Goal: Book appointment/travel/reservation

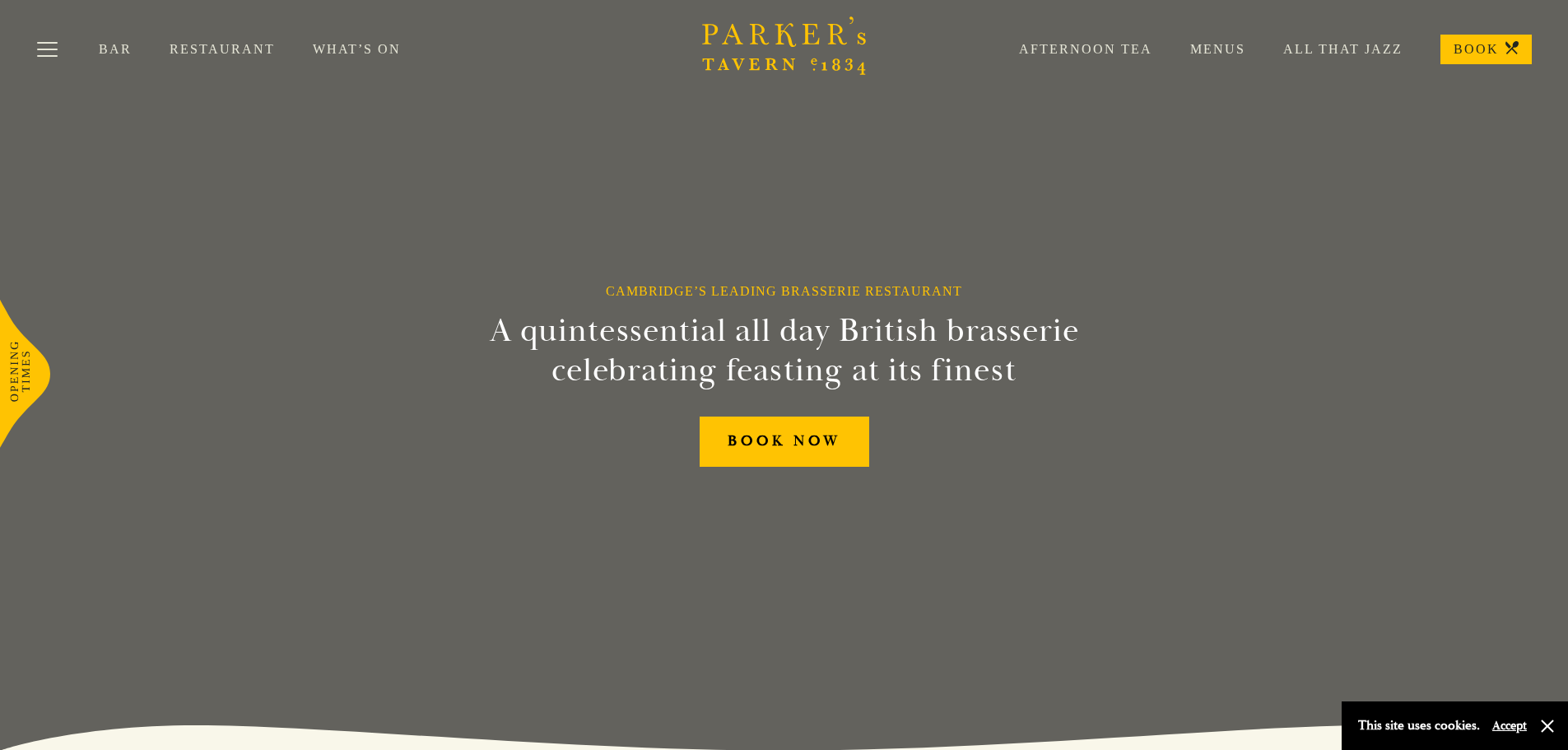
click at [1210, 45] on link "Menus" at bounding box center [1198, 50] width 93 height 17
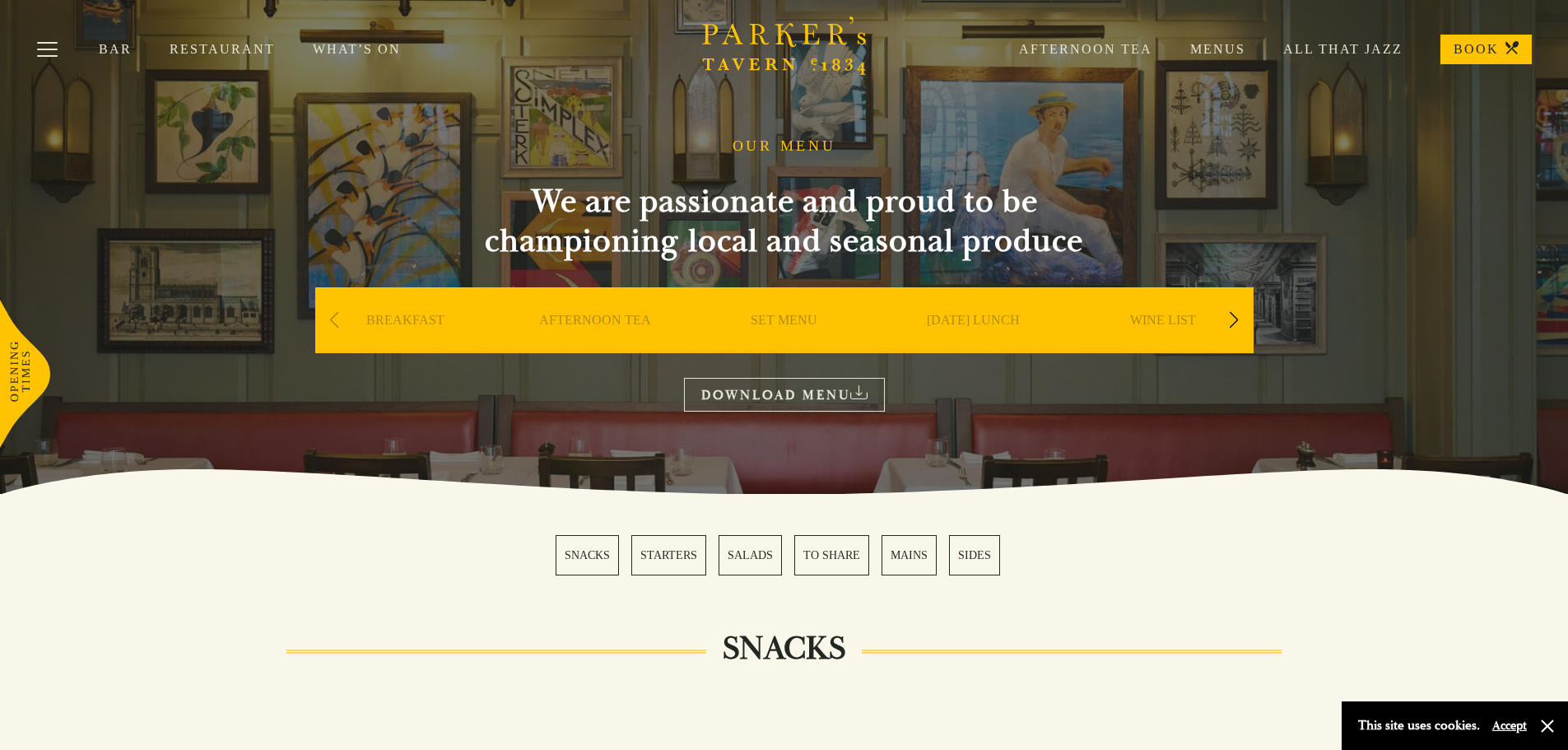
click at [1212, 55] on link "Menus" at bounding box center [1198, 50] width 93 height 17
click at [1499, 45] on link "BOOK" at bounding box center [1485, 50] width 91 height 30
